Goal: Information Seeking & Learning: Learn about a topic

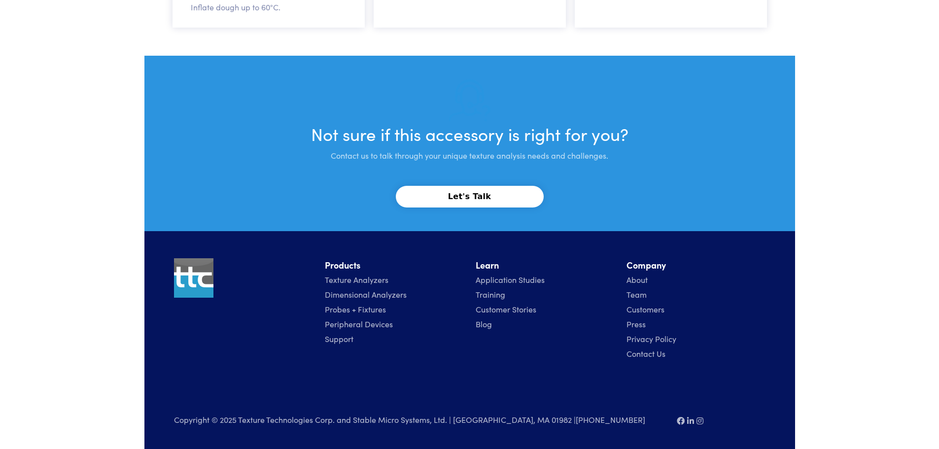
scroll to position [1911, 0]
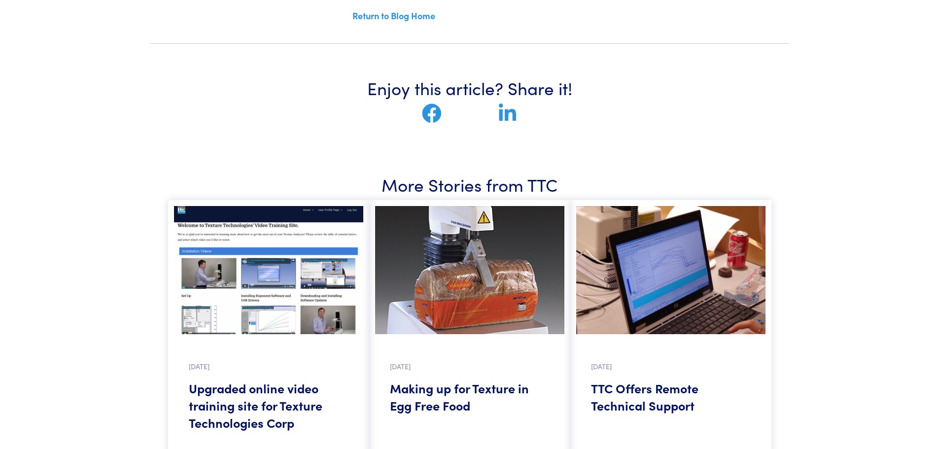
scroll to position [2909, 0]
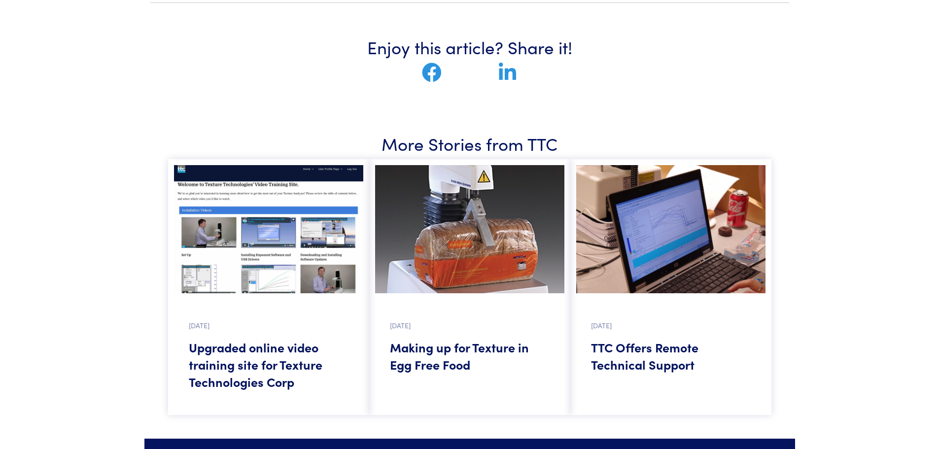
click at [265, 344] on h5 "Upgraded online video training site for Texture Technologies Corp" at bounding box center [269, 365] width 160 height 52
